Goal: Information Seeking & Learning: Learn about a topic

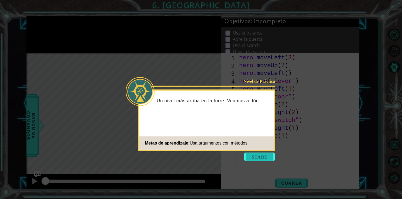
click at [264, 159] on button "Start" at bounding box center [259, 157] width 31 height 9
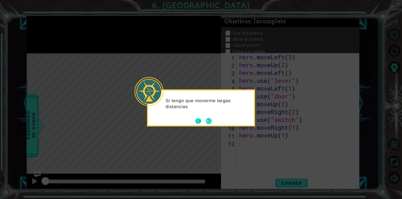
click at [198, 121] on button "Back" at bounding box center [200, 121] width 11 height 6
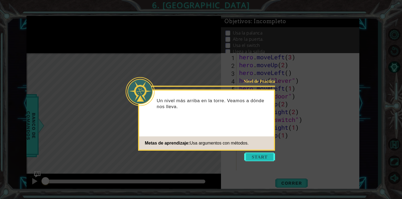
click at [259, 156] on button "Start" at bounding box center [259, 157] width 31 height 9
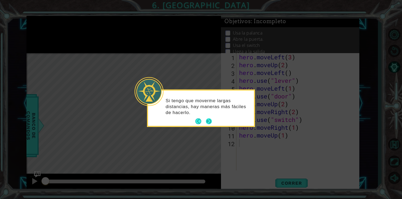
click at [209, 123] on button "Next" at bounding box center [208, 121] width 9 height 9
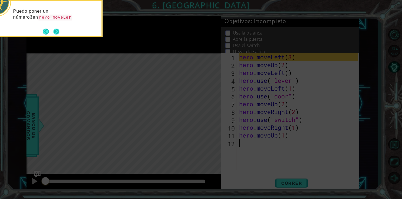
click at [57, 31] on button "Next" at bounding box center [56, 31] width 6 height 6
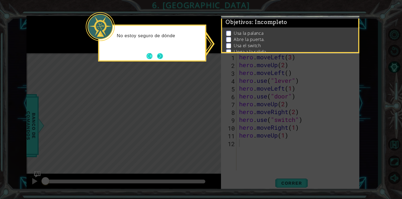
click at [159, 59] on button "Next" at bounding box center [160, 56] width 6 height 6
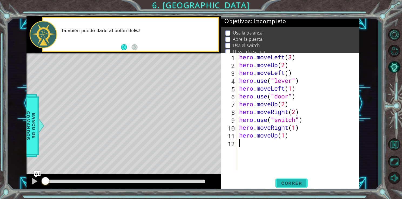
click at [285, 182] on span "Correr" at bounding box center [292, 183] width 32 height 5
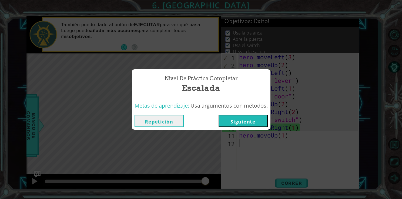
click at [259, 115] on button "Siguiente" at bounding box center [243, 121] width 49 height 12
